Goal: Find specific page/section: Find specific page/section

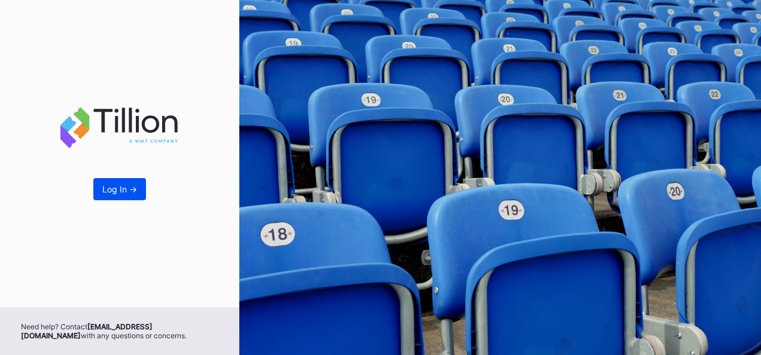
click at [120, 196] on button "Log In ->" at bounding box center [119, 189] width 53 height 22
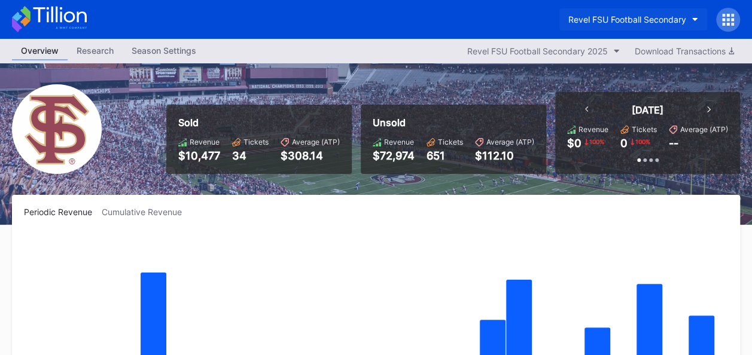
click at [692, 19] on icon "button" at bounding box center [695, 20] width 6 height 4
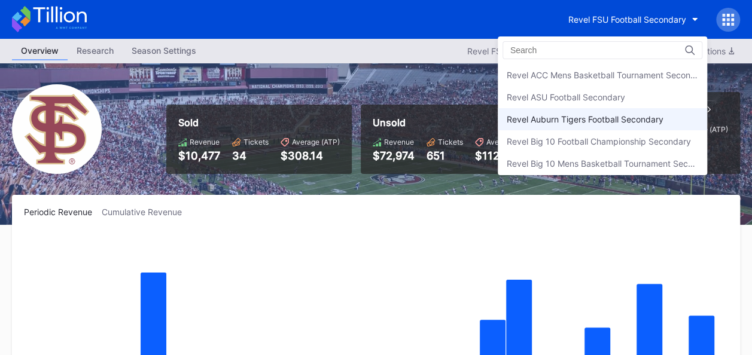
click at [595, 116] on div "Revel Auburn Tigers Football Secondary" at bounding box center [585, 119] width 157 height 10
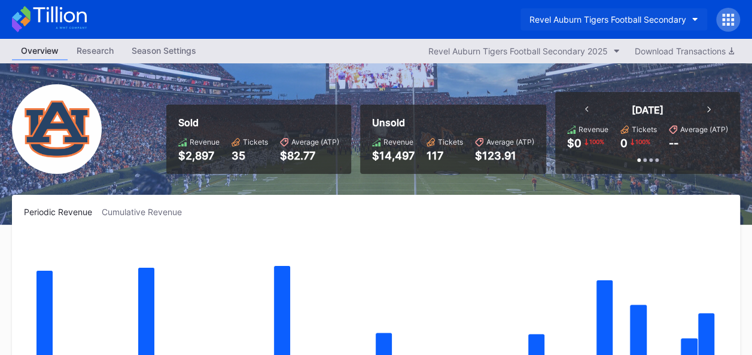
click at [693, 16] on button "Revel Auburn Tigers Football Secondary" at bounding box center [613, 19] width 187 height 22
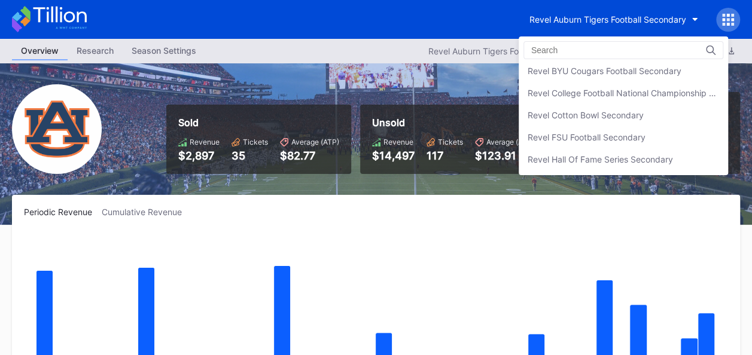
scroll to position [165, 0]
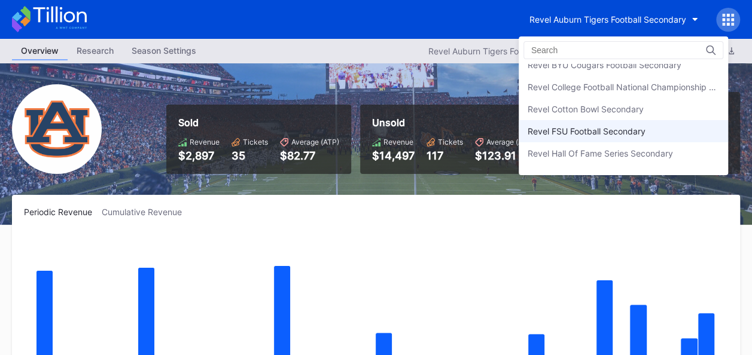
click at [651, 132] on div "Revel FSU Football Secondary" at bounding box center [623, 131] width 209 height 22
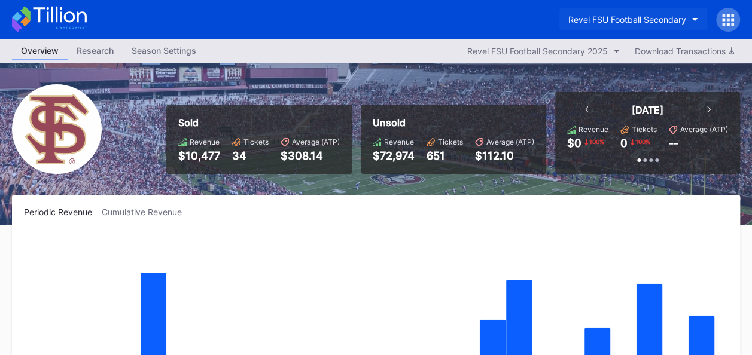
click at [693, 17] on button "Revel FSU Football Secondary" at bounding box center [633, 19] width 148 height 22
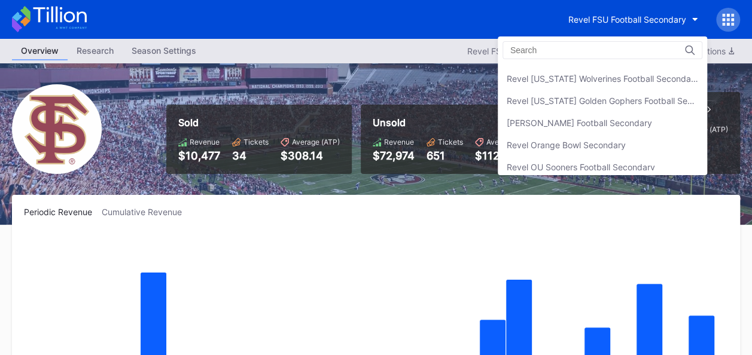
scroll to position [309, 0]
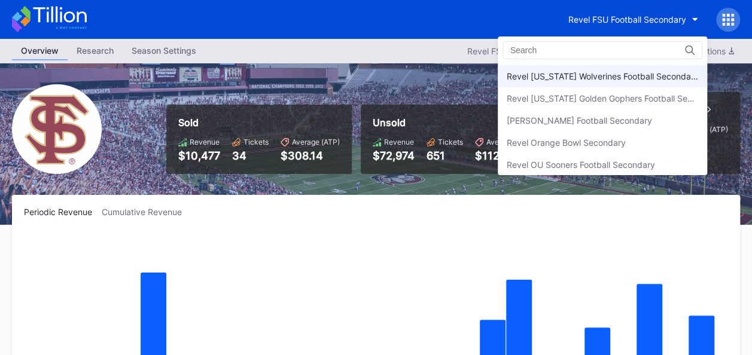
click at [655, 78] on div "Revel [US_STATE] Wolverines Football Secondary" at bounding box center [602, 76] width 209 height 22
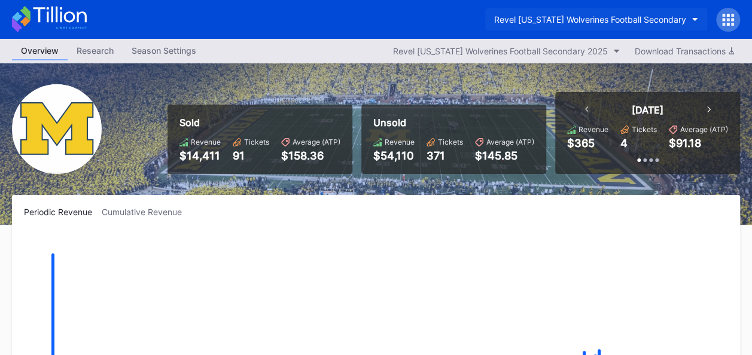
click at [690, 21] on button "Revel [US_STATE] Wolverines Football Secondary" at bounding box center [596, 19] width 222 height 22
click at [693, 22] on button "Revel [US_STATE] Wolverines Football Secondary" at bounding box center [596, 19] width 222 height 22
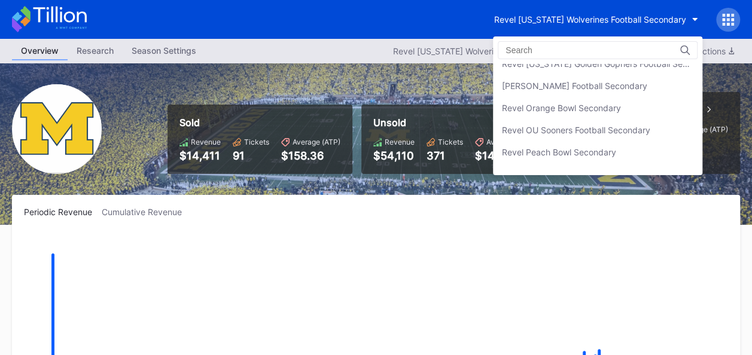
scroll to position [355, 0]
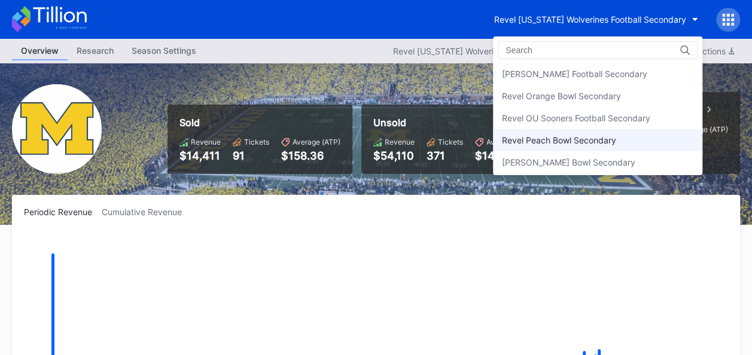
click at [611, 136] on div "Revel Peach Bowl Secondary" at bounding box center [559, 140] width 114 height 10
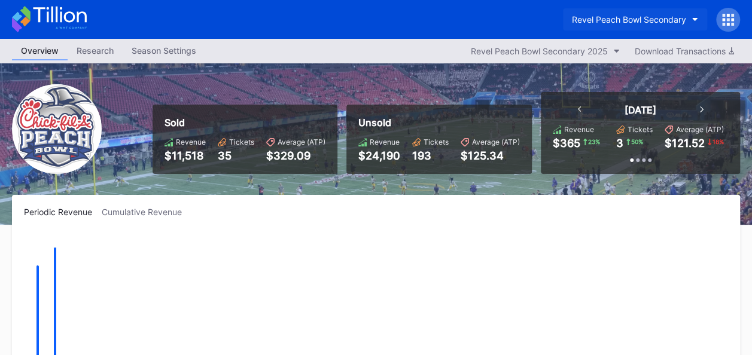
click at [690, 17] on button "Revel Peach Bowl Secondary" at bounding box center [635, 19] width 144 height 22
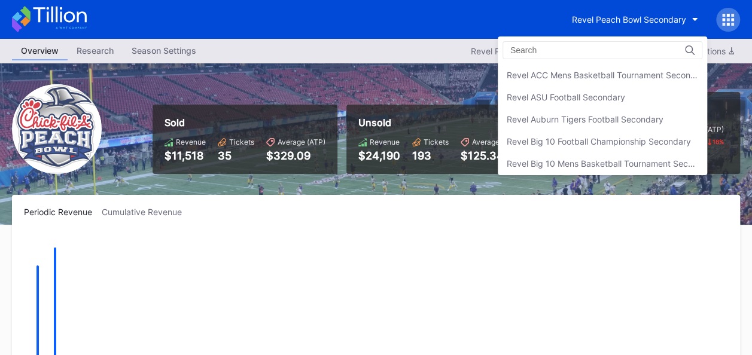
scroll to position [417, 0]
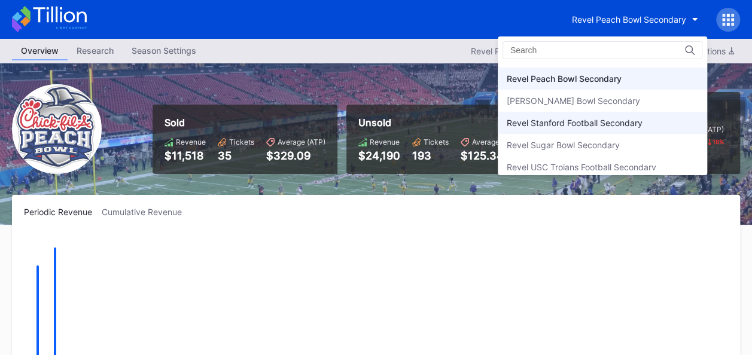
click at [644, 123] on div "Revel Stanford Football Secondary" at bounding box center [602, 123] width 209 height 22
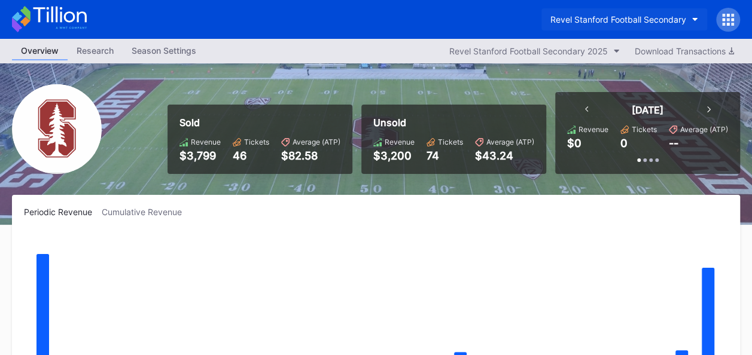
click at [688, 19] on button "Revel Stanford Football Secondary" at bounding box center [624, 19] width 166 height 22
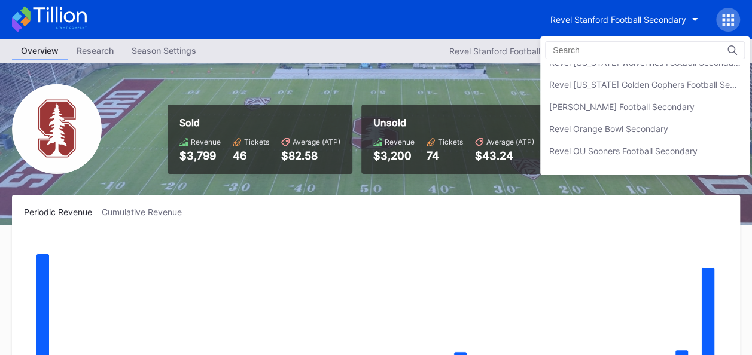
scroll to position [270, 0]
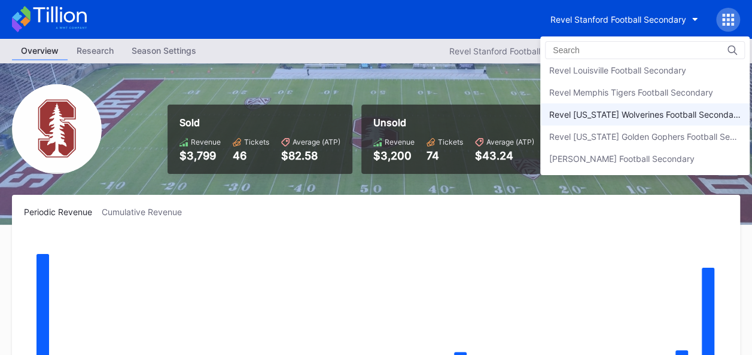
click at [664, 110] on div "Revel [US_STATE] Wolverines Football Secondary" at bounding box center [644, 114] width 191 height 10
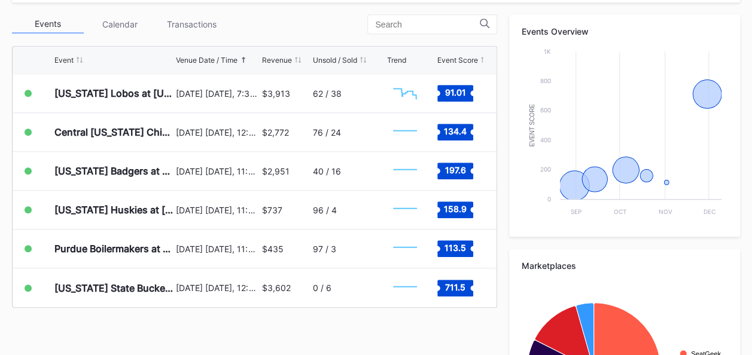
scroll to position [422, 0]
